Goal: Information Seeking & Learning: Learn about a topic

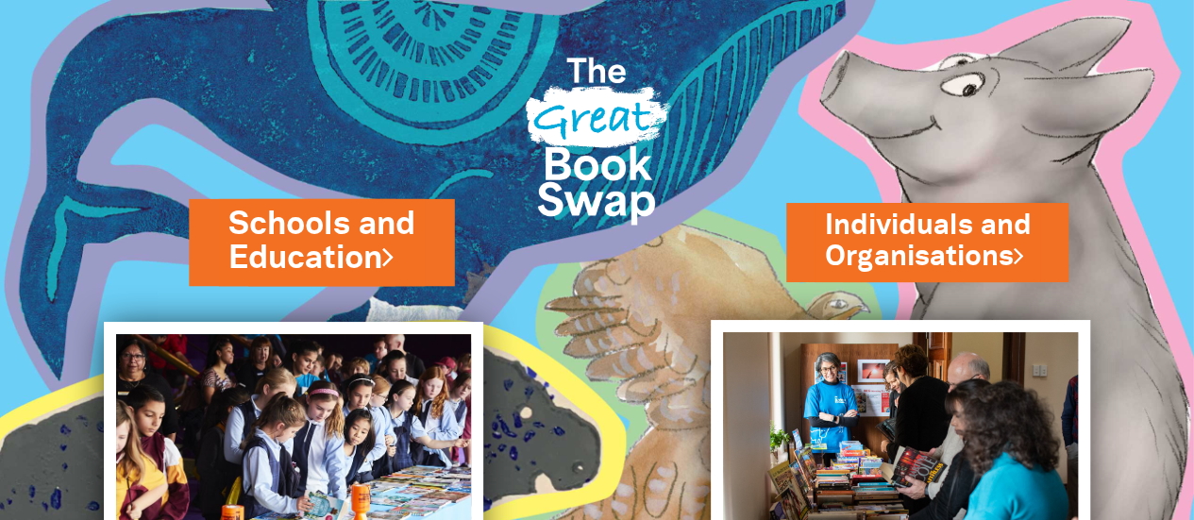
click at [342, 278] on link "Schools and Education" at bounding box center [321, 241] width 186 height 79
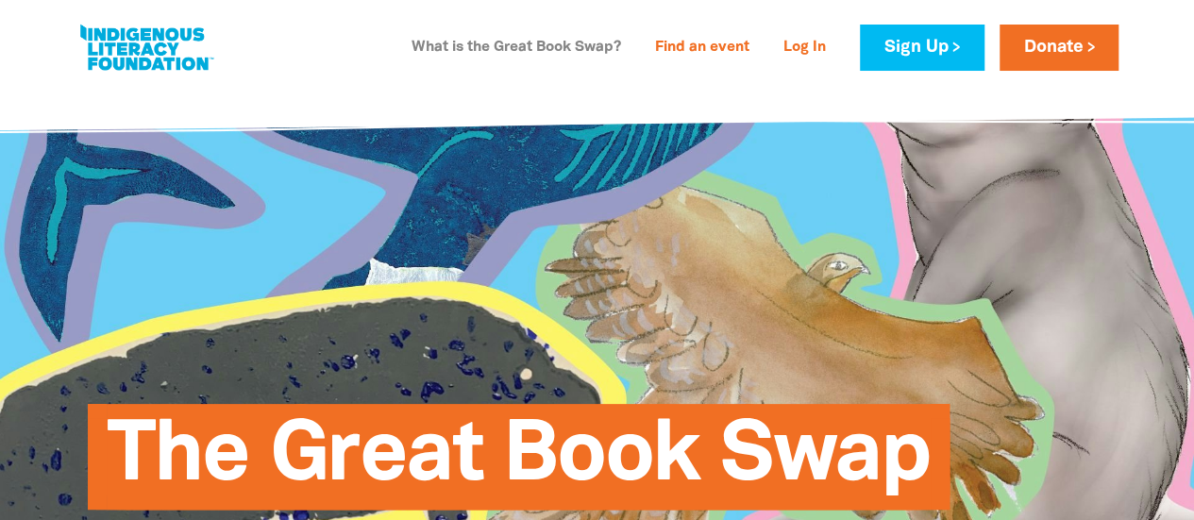
click at [519, 51] on link "What is the Great Book Swap?" at bounding box center [516, 48] width 232 height 30
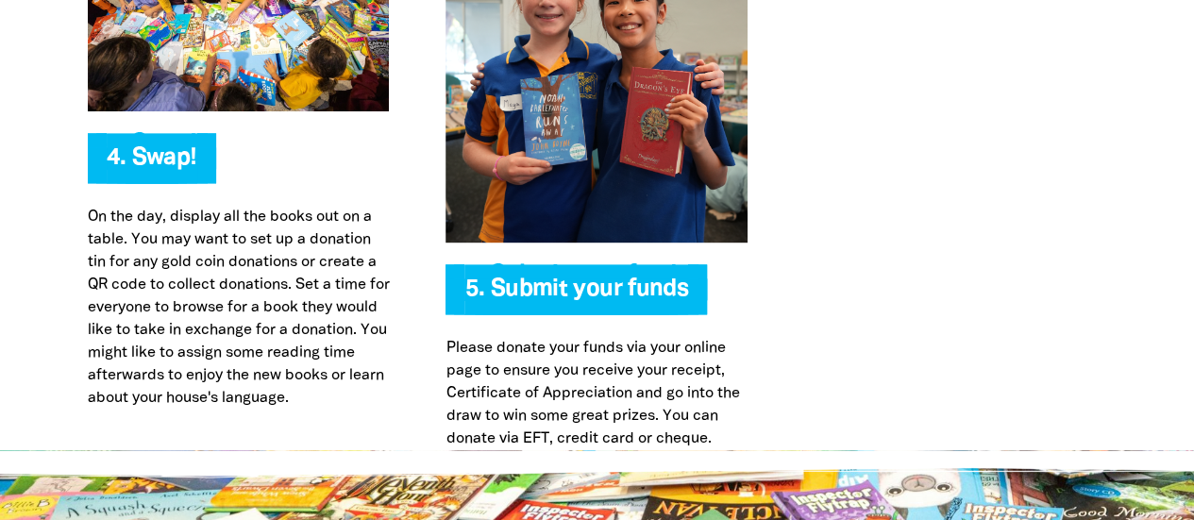
scroll to position [4752, 0]
